Goal: Task Accomplishment & Management: Use online tool/utility

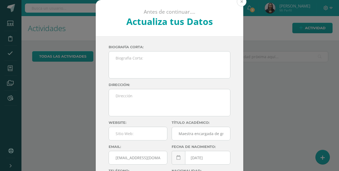
click at [242, 3] on button at bounding box center [242, 2] width 10 height 10
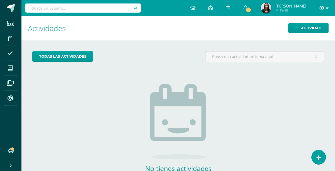
click at [327, 7] on icon at bounding box center [327, 8] width 3 height 2
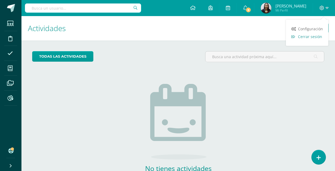
click at [304, 37] on span "Cerrar sesión" at bounding box center [310, 36] width 24 height 5
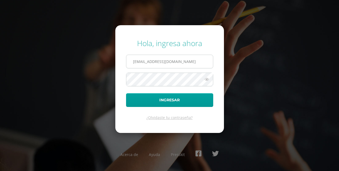
click at [157, 63] on input "rebecacenteno@osoriosandoval.edu.gt" at bounding box center [169, 61] width 87 height 13
click at [160, 62] on input "rebecacenteno@osoriosandoval.edu.gt" at bounding box center [169, 61] width 87 height 13
type input "[EMAIL_ADDRESS][DOMAIN_NAME]"
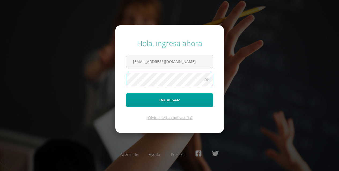
click at [126, 93] on button "Ingresar" at bounding box center [169, 100] width 87 height 14
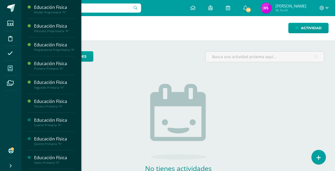
click at [11, 69] on icon at bounding box center [10, 68] width 5 height 5
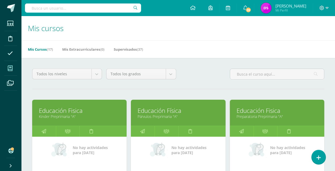
scroll to position [150, 0]
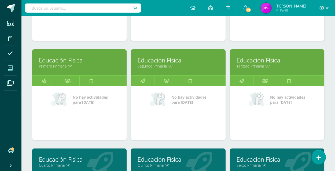
click at [249, 63] on link "Educación Física" at bounding box center [277, 60] width 81 height 8
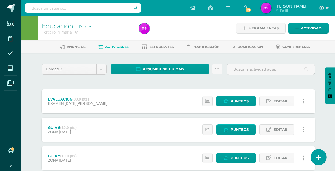
click at [320, 153] on link at bounding box center [318, 158] width 15 height 16
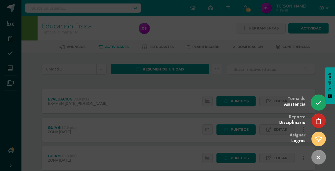
click at [321, 103] on icon at bounding box center [319, 103] width 6 height 6
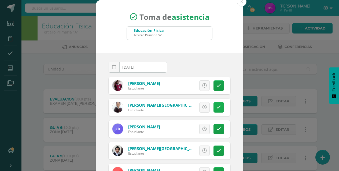
click at [217, 109] on icon at bounding box center [219, 107] width 5 height 5
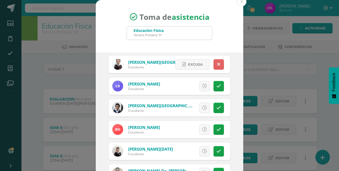
scroll to position [54, 0]
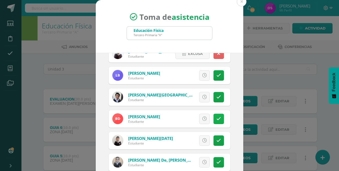
click at [217, 121] on icon at bounding box center [219, 119] width 5 height 5
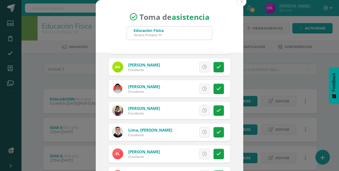
scroll to position [172, 0]
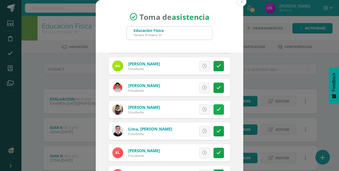
click at [214, 112] on link at bounding box center [219, 109] width 10 height 10
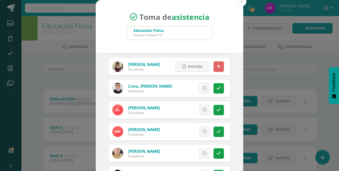
scroll to position [226, 0]
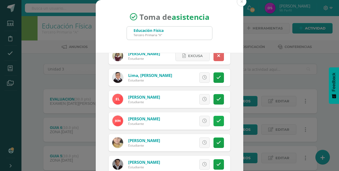
click at [216, 125] on link at bounding box center [219, 121] width 10 height 10
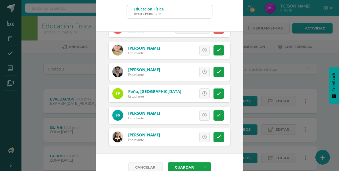
scroll to position [298, 0]
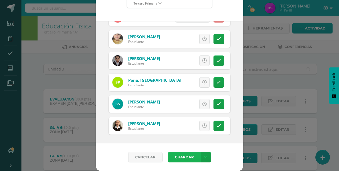
click at [183, 161] on button "Guardar" at bounding box center [184, 157] width 33 height 10
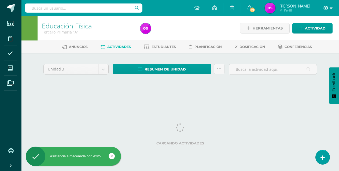
click at [332, 9] on icon at bounding box center [331, 8] width 3 height 5
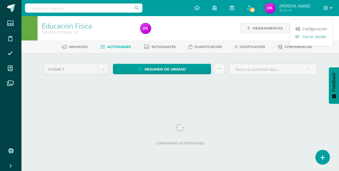
click at [314, 37] on span "Cerrar sesión" at bounding box center [315, 36] width 24 height 5
